Goal: Task Accomplishment & Management: Complete application form

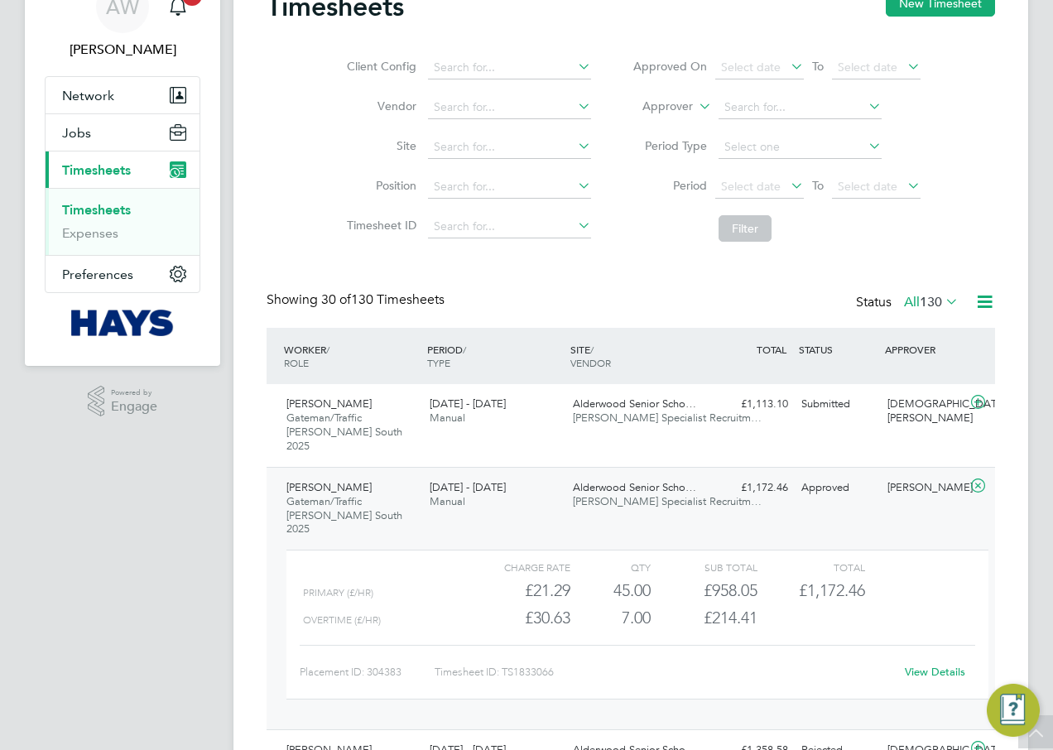
click at [118, 210] on link "Timesheets" at bounding box center [96, 210] width 69 height 16
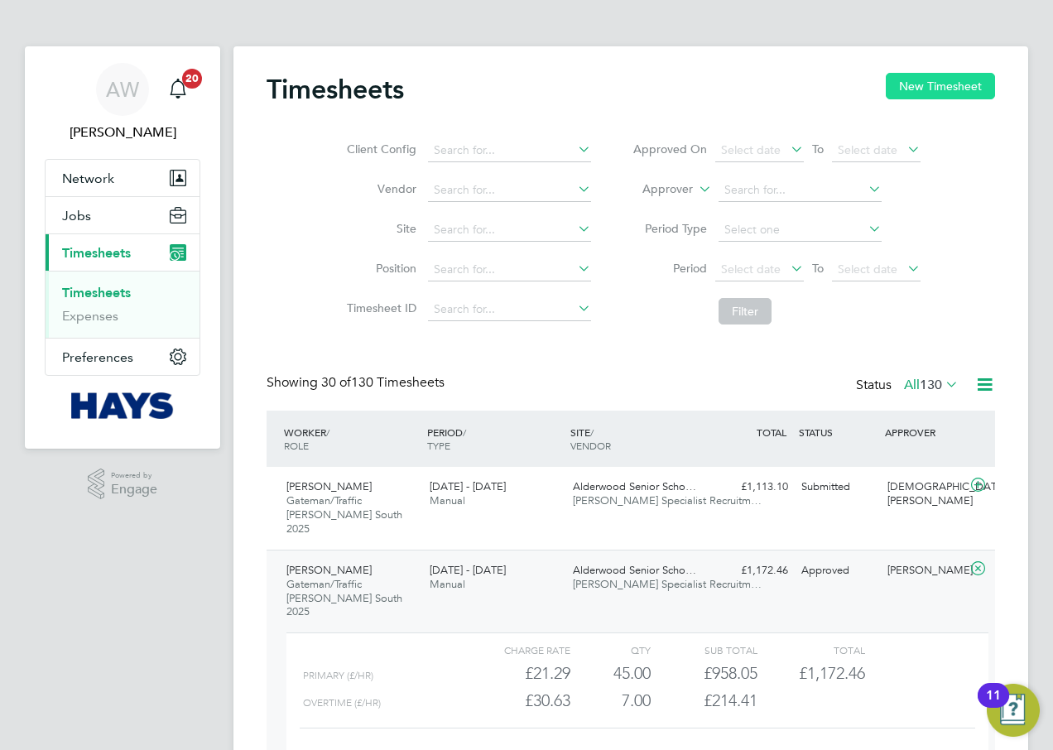
click at [897, 95] on button "New Timesheet" at bounding box center [939, 86] width 109 height 26
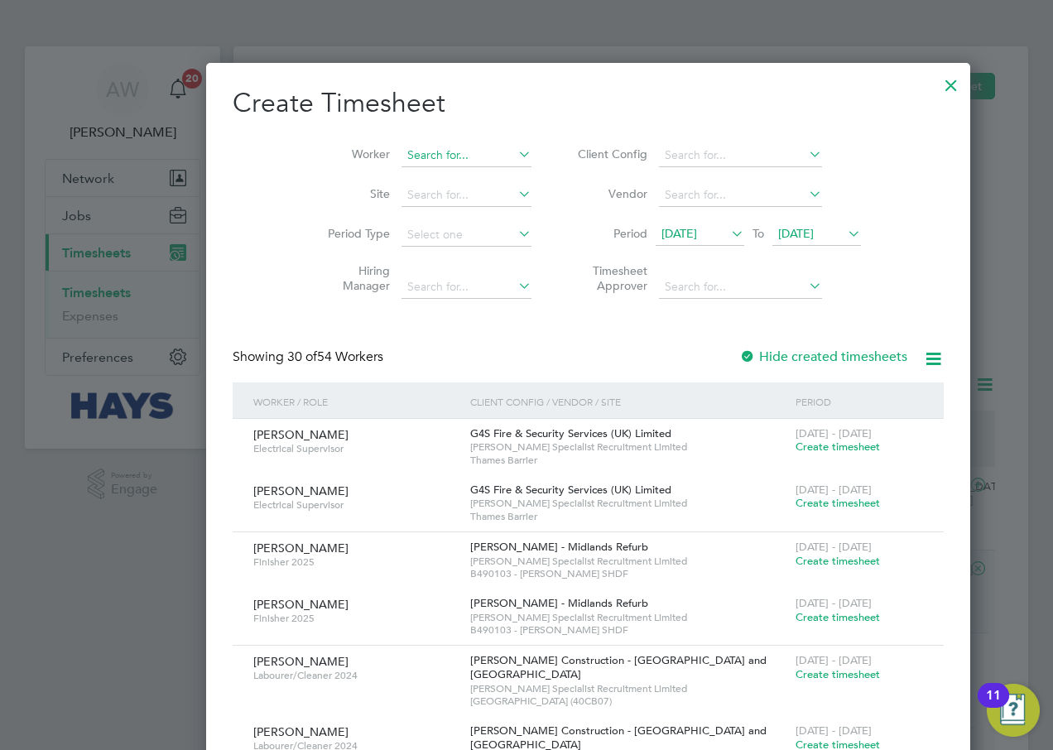
scroll to position [3346, 640]
click at [401, 155] on input at bounding box center [466, 155] width 130 height 23
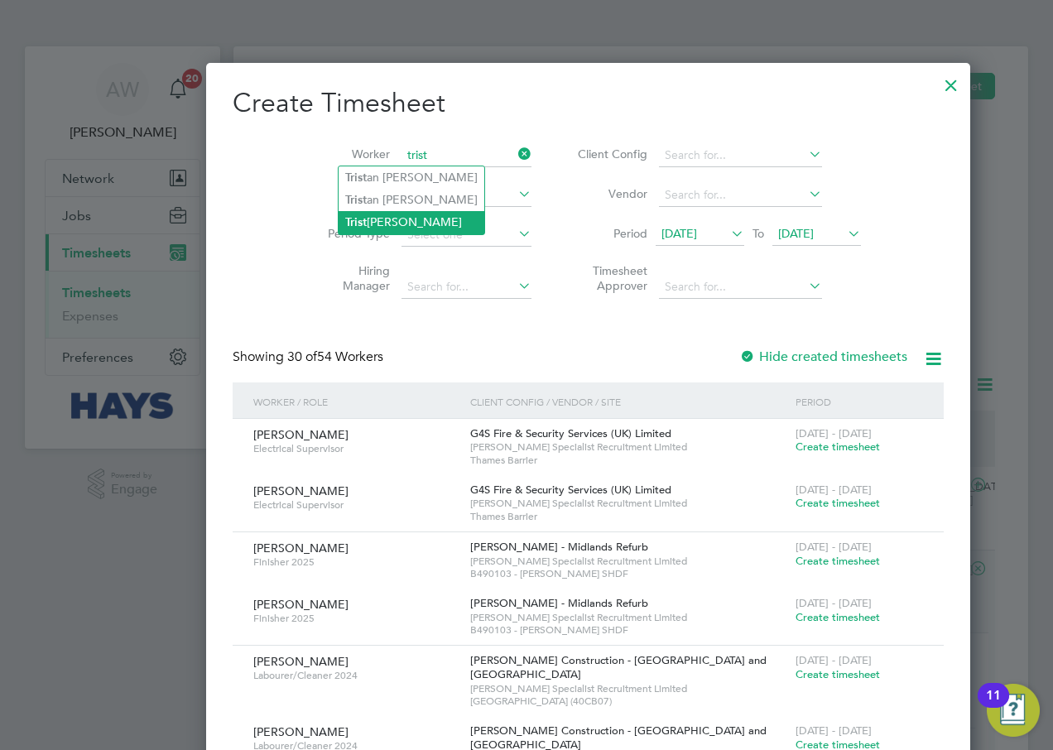
click at [398, 221] on li "Trist [PERSON_NAME]" at bounding box center [411, 222] width 146 height 22
type input "[PERSON_NAME]"
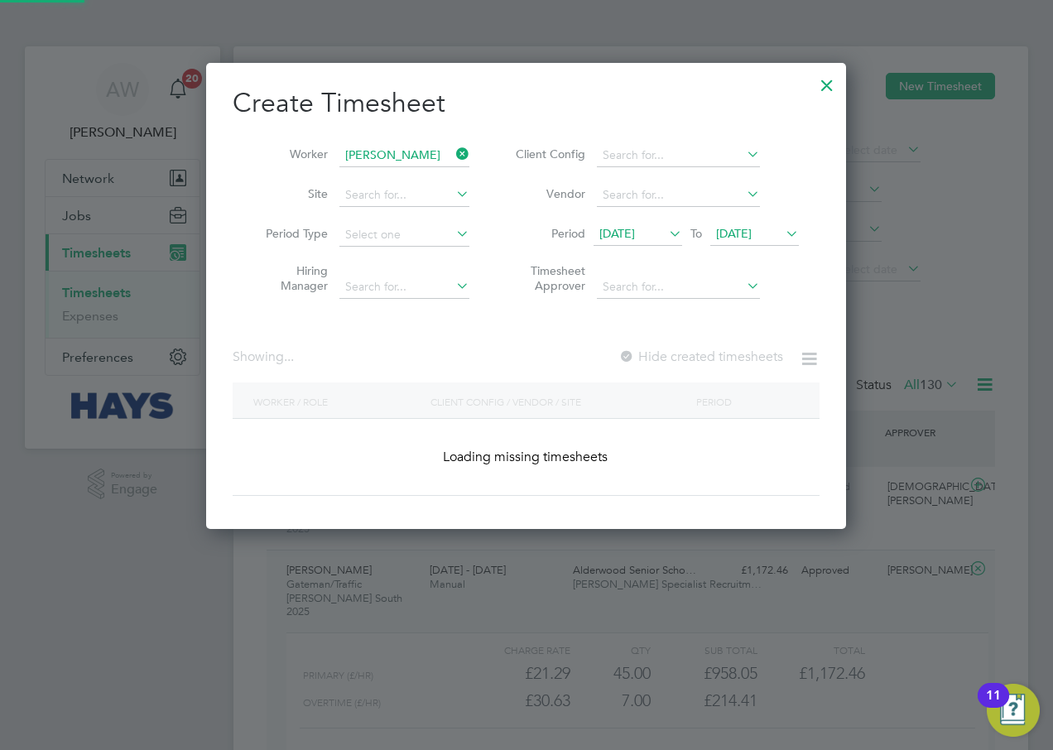
scroll to position [467, 640]
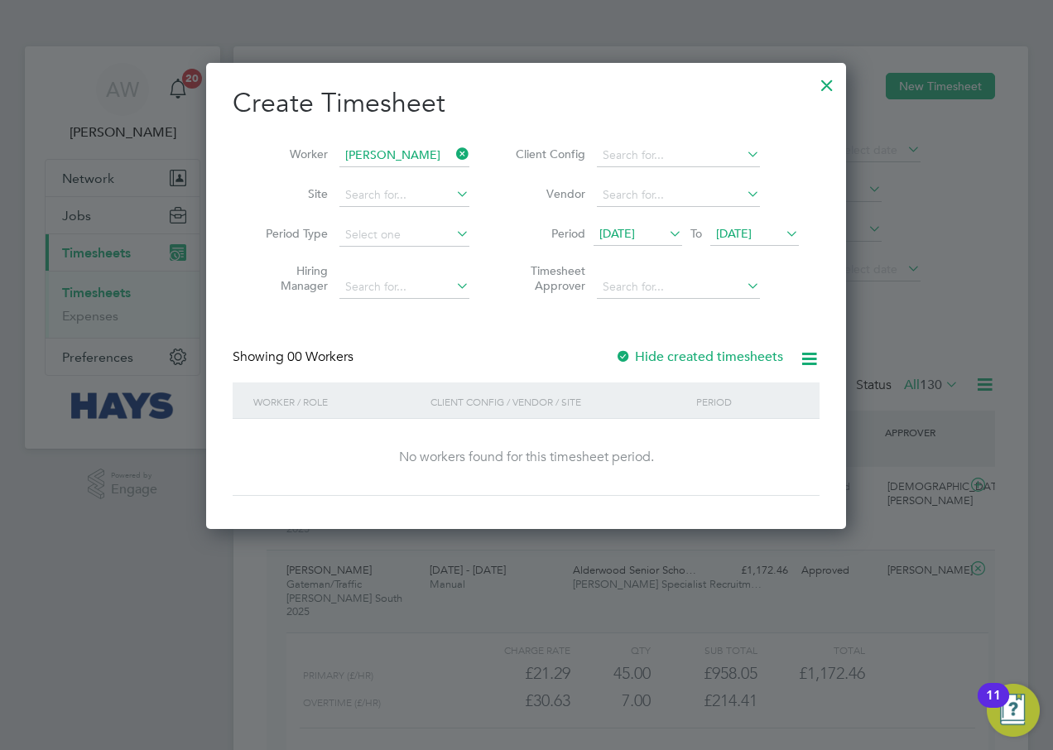
click at [751, 228] on span "[DATE]" at bounding box center [734, 233] width 36 height 15
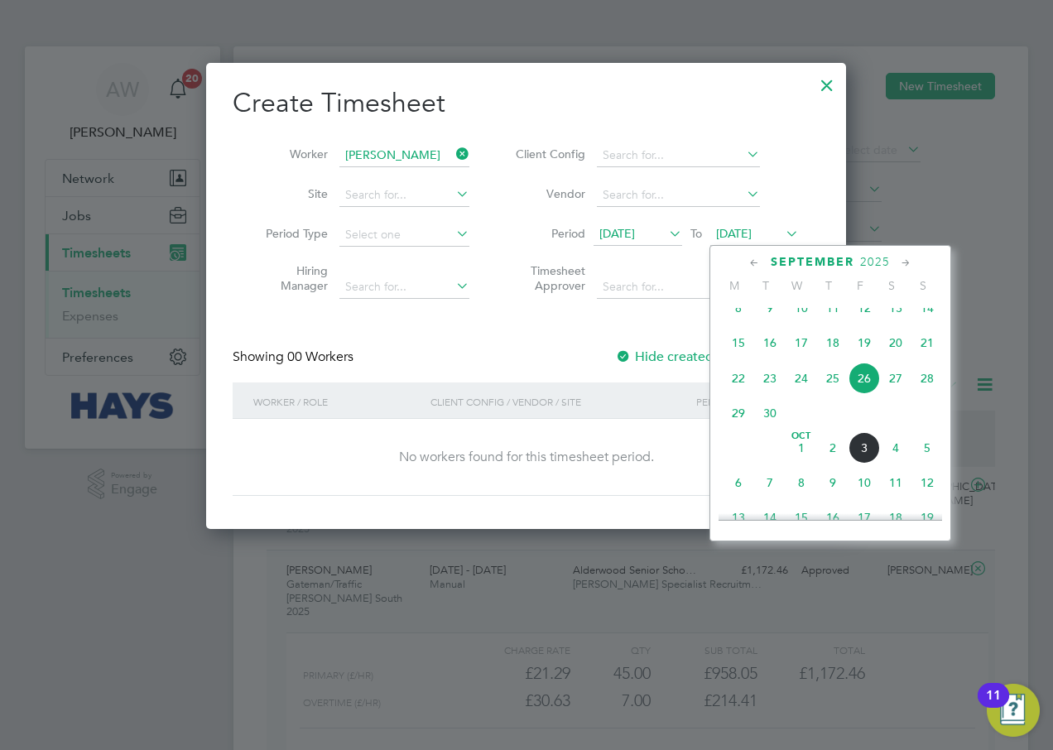
click at [860, 463] on span "3" at bounding box center [863, 447] width 31 height 31
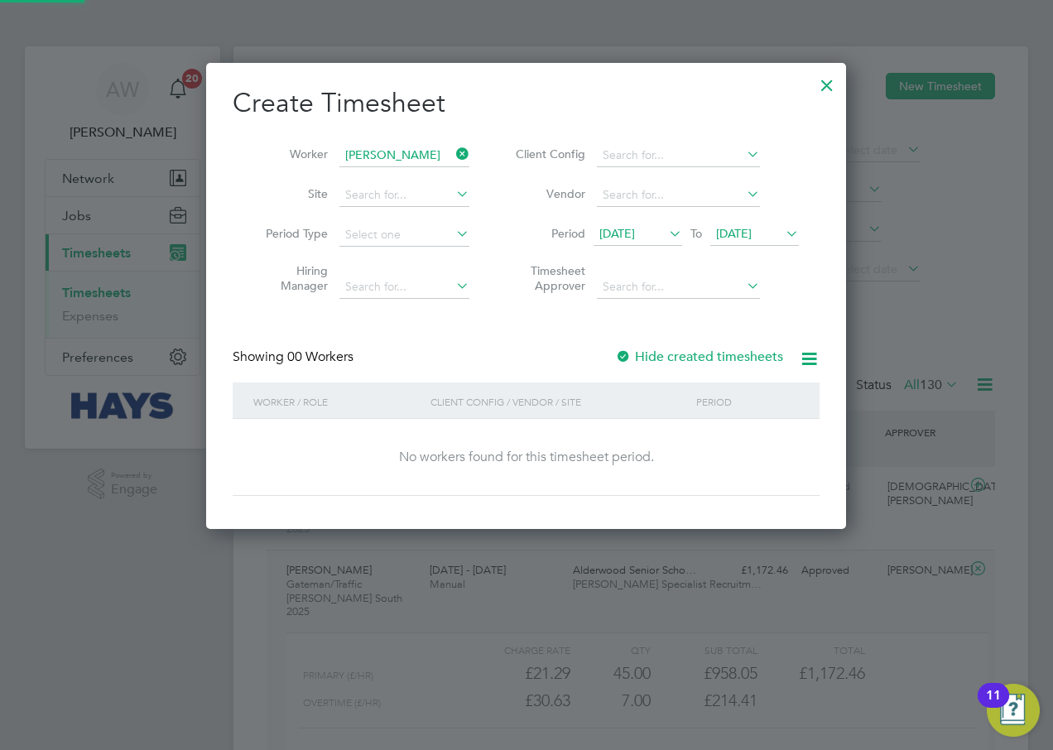
scroll to position [467, 640]
click at [628, 357] on div at bounding box center [623, 357] width 17 height 17
click at [743, 236] on span "[DATE]" at bounding box center [734, 233] width 36 height 15
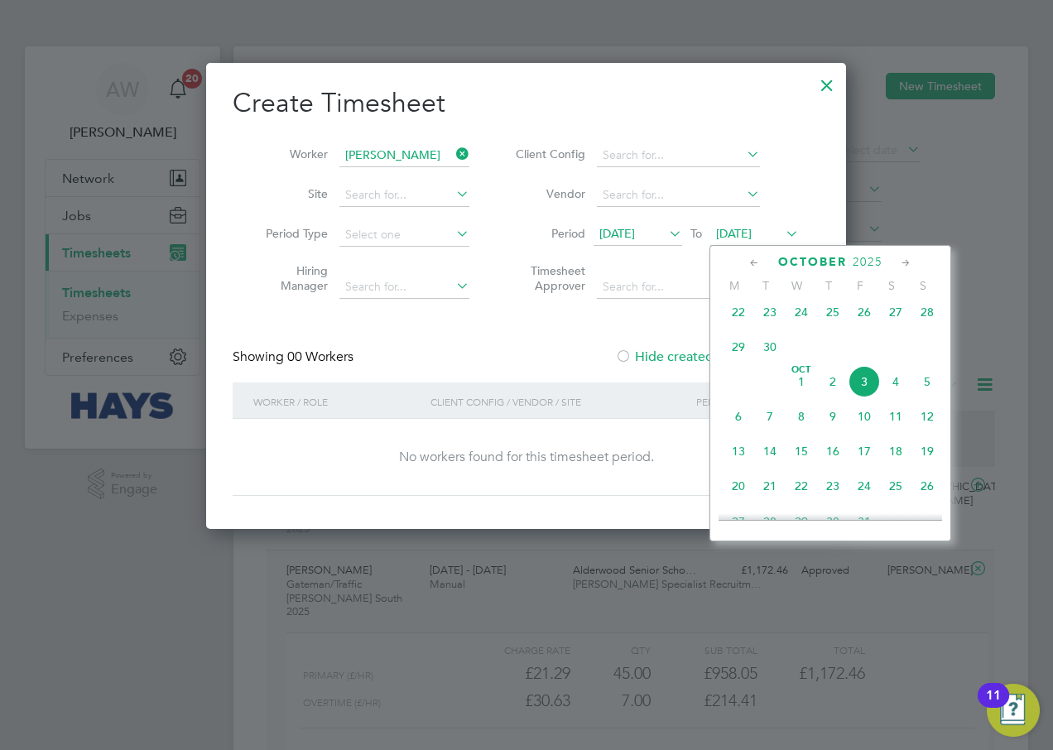
click at [890, 394] on span "4" at bounding box center [895, 381] width 31 height 31
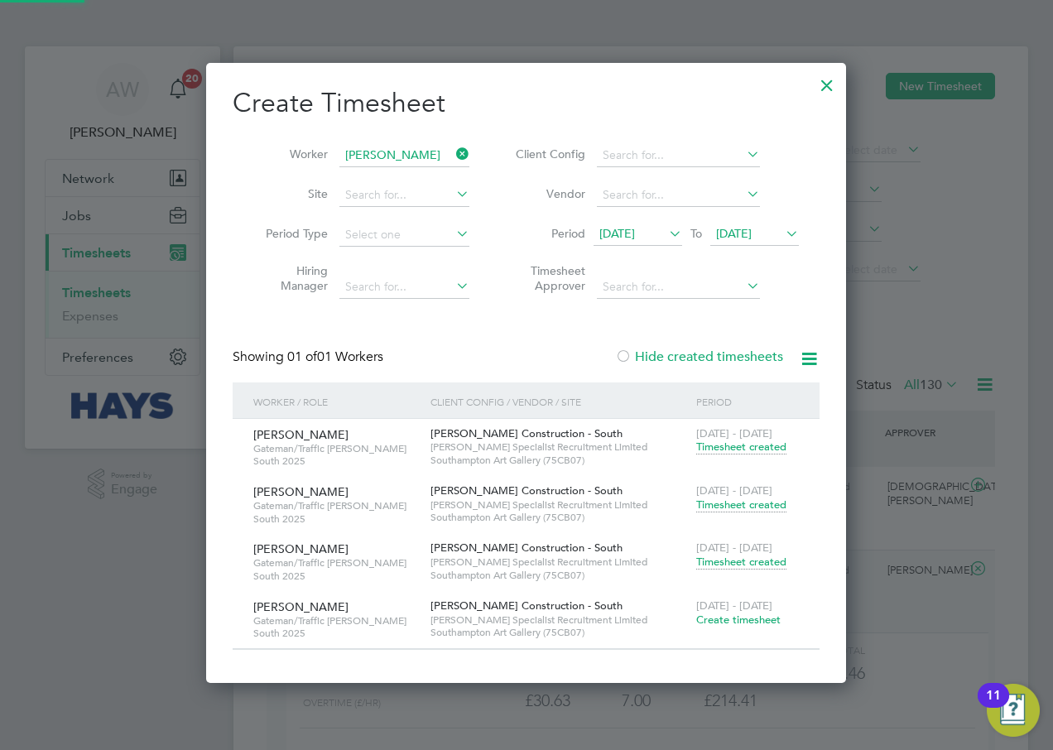
scroll to position [620, 640]
click at [721, 564] on span "Timesheet created" at bounding box center [741, 561] width 90 height 15
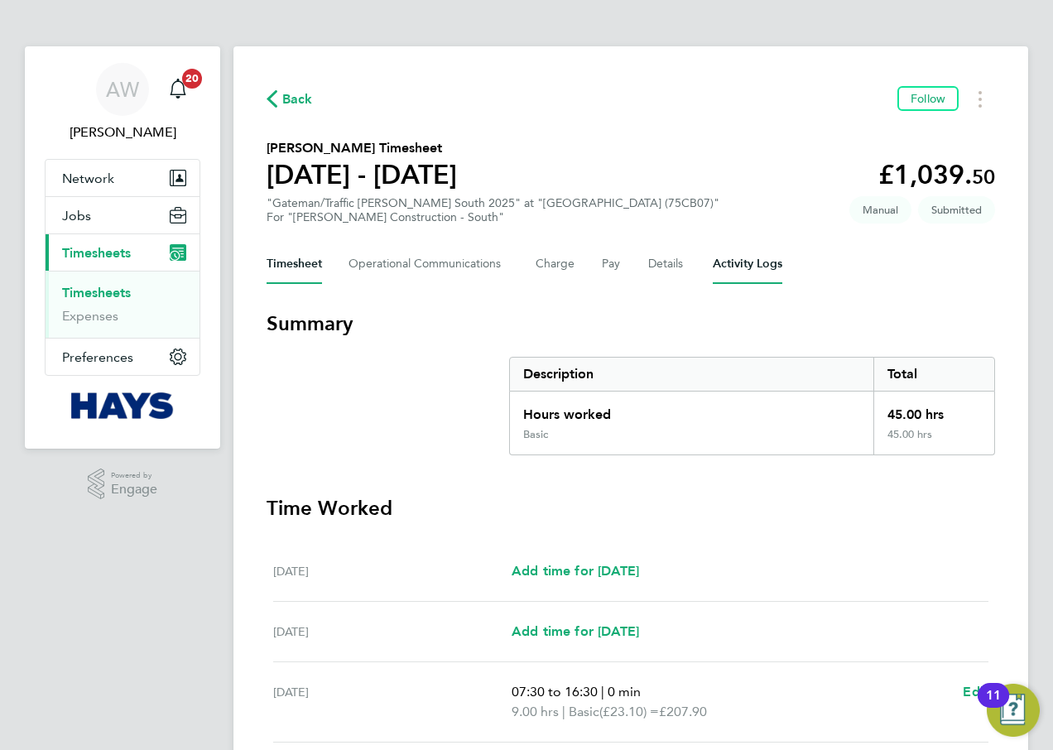
click at [760, 257] on Logs-tab "Activity Logs" at bounding box center [747, 264] width 70 height 40
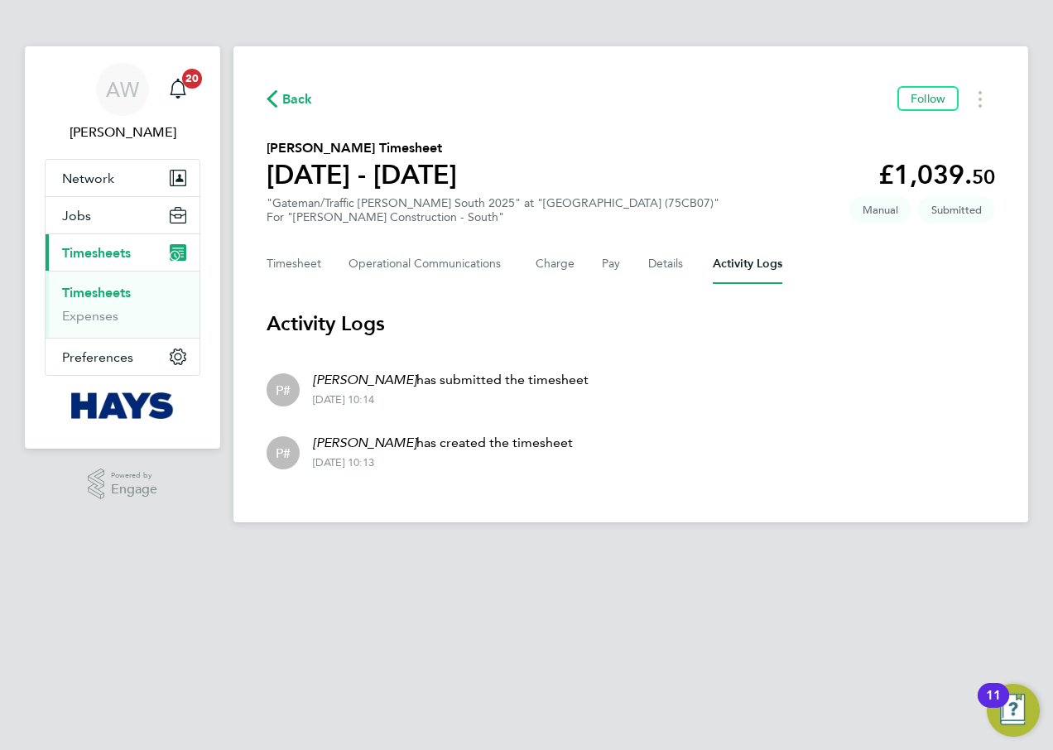
click at [95, 289] on link "Timesheets" at bounding box center [96, 293] width 69 height 16
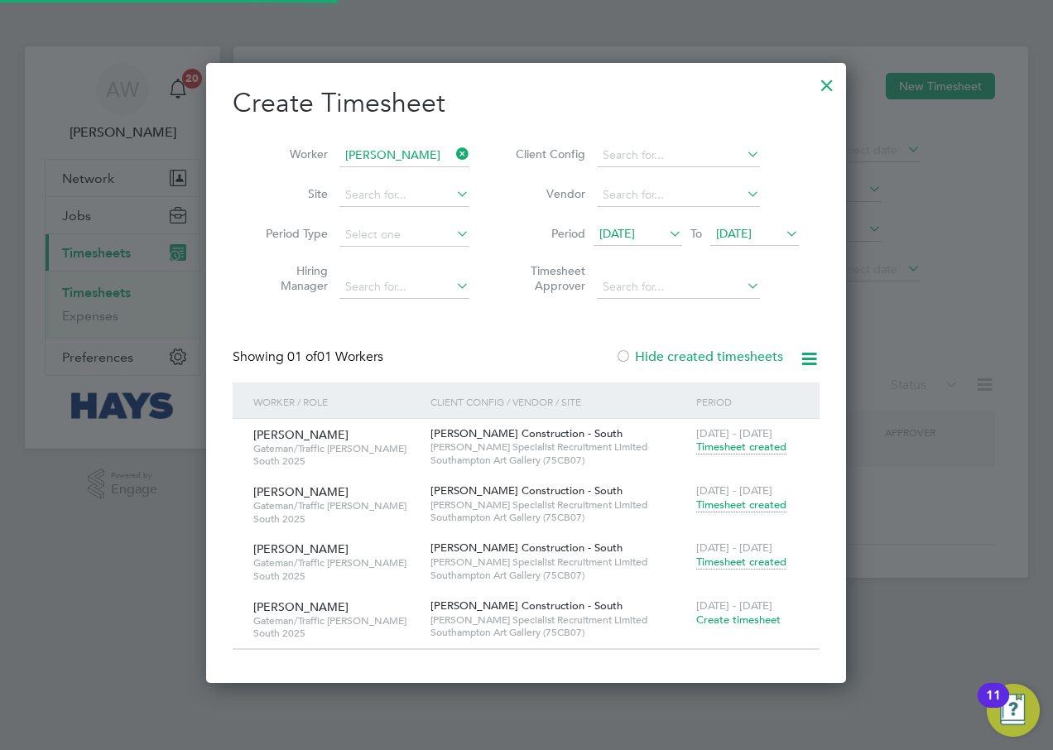
scroll to position [620, 640]
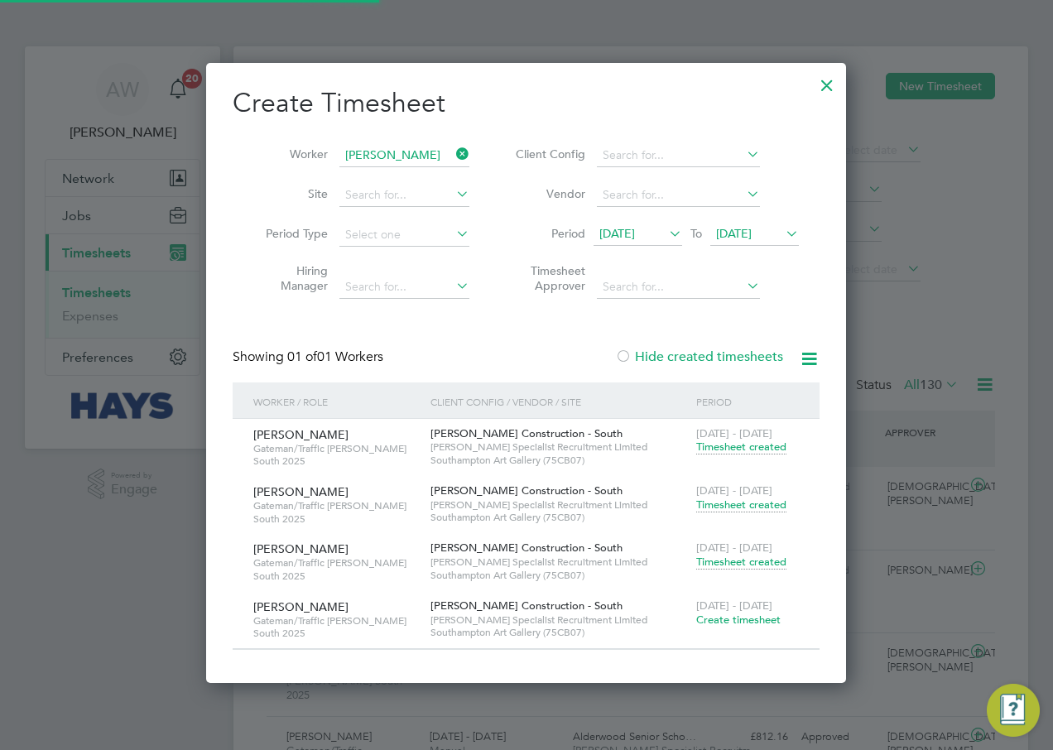
click at [453, 152] on icon at bounding box center [453, 153] width 0 height 23
click at [412, 153] on input "[PERSON_NAME]" at bounding box center [404, 155] width 130 height 23
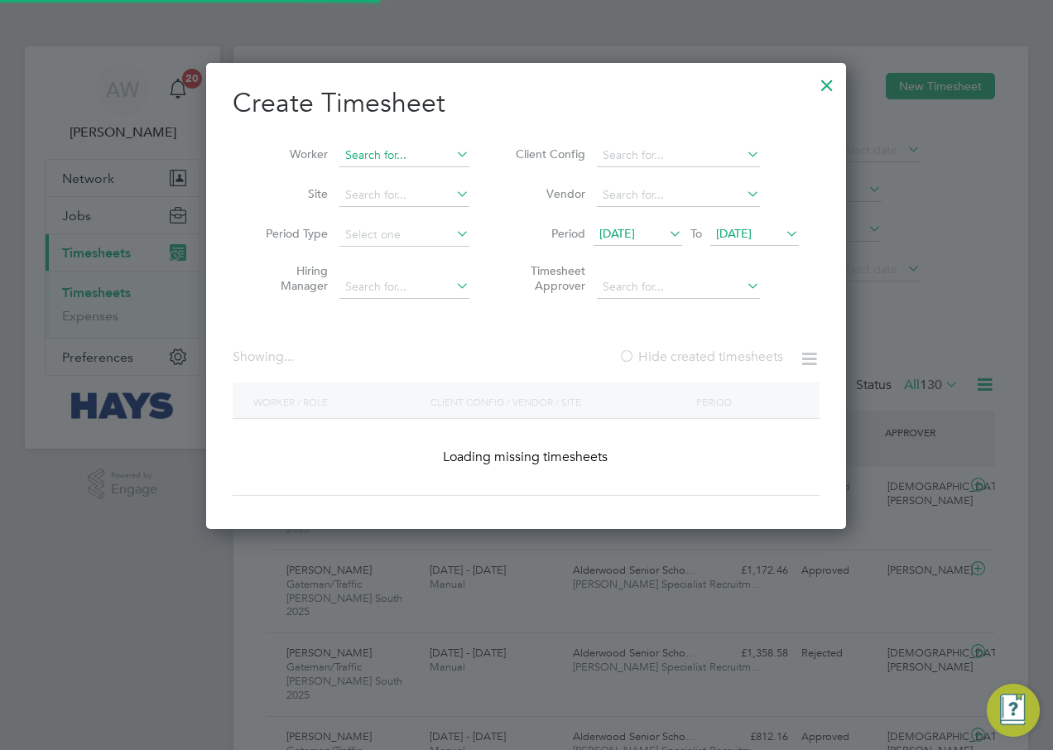
scroll to position [42, 144]
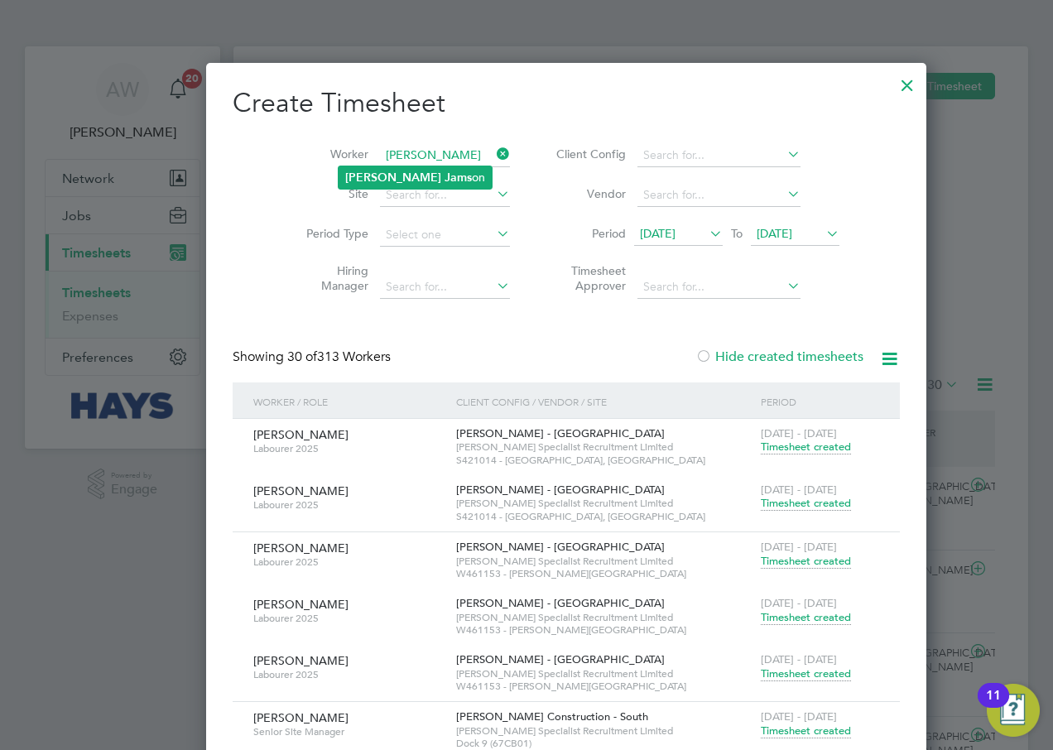
click at [444, 182] on b "Jams" at bounding box center [457, 177] width 27 height 14
type input "[PERSON_NAME]"
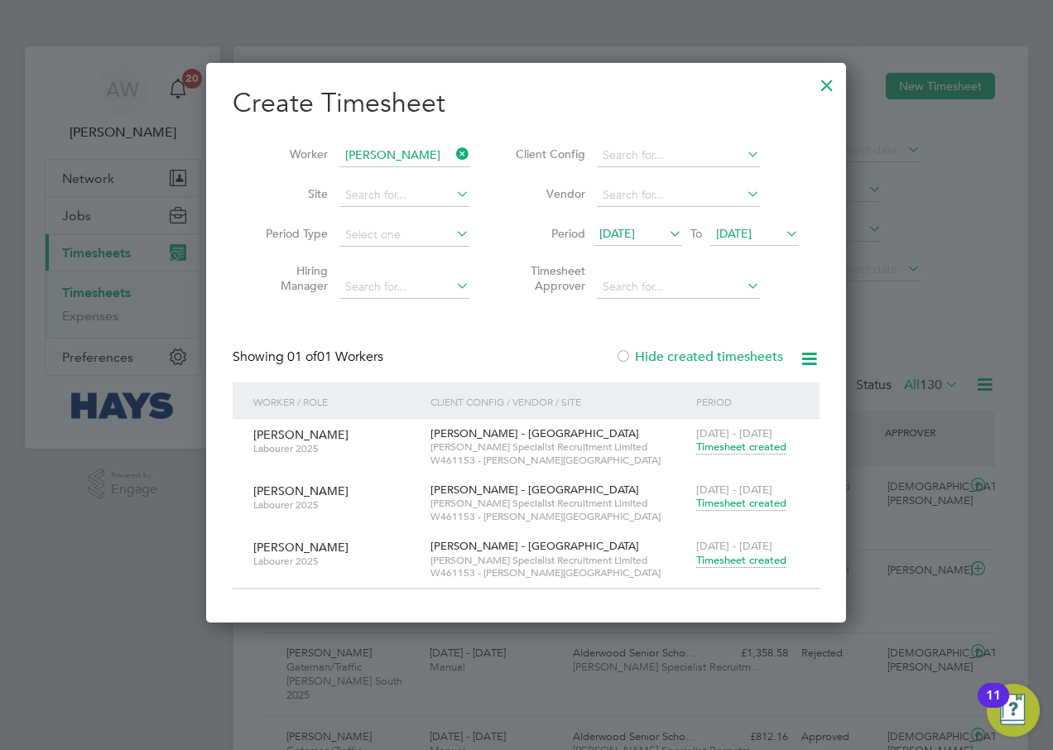
click at [745, 561] on span "Timesheet created" at bounding box center [741, 560] width 90 height 15
